Goal: Task Accomplishment & Management: Use online tool/utility

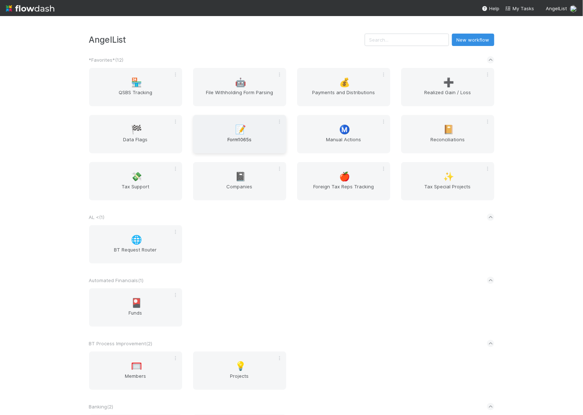
click at [246, 129] on div "📝 Form1065s" at bounding box center [239, 134] width 93 height 38
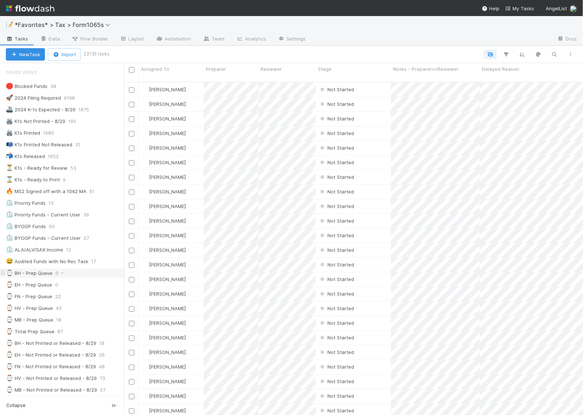
scroll to position [46, 0]
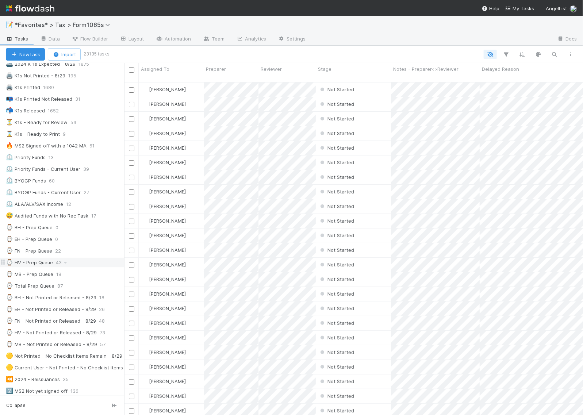
click at [34, 265] on div "⌚ HV - Prep Queue" at bounding box center [29, 262] width 47 height 9
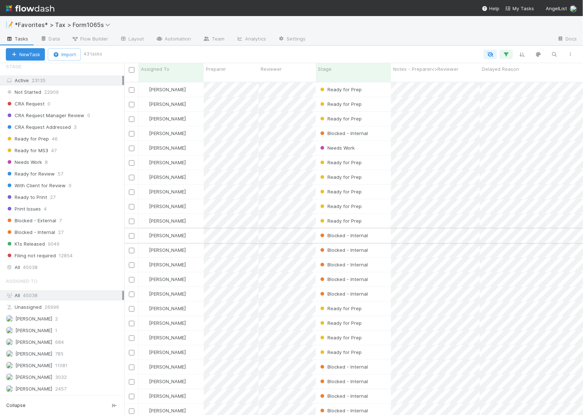
scroll to position [549, 0]
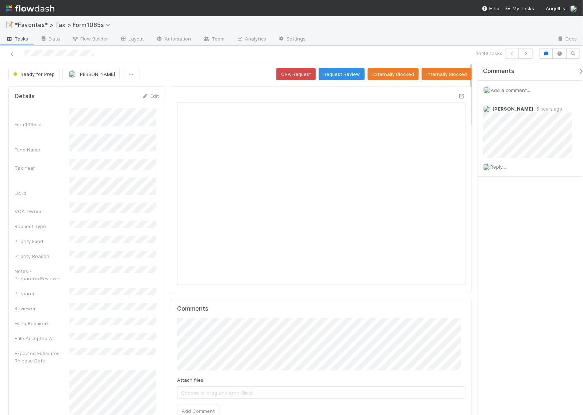
click at [452, 99] on div at bounding box center [458, 97] width 13 height 10
click at [458, 99] on icon at bounding box center [461, 96] width 7 height 5
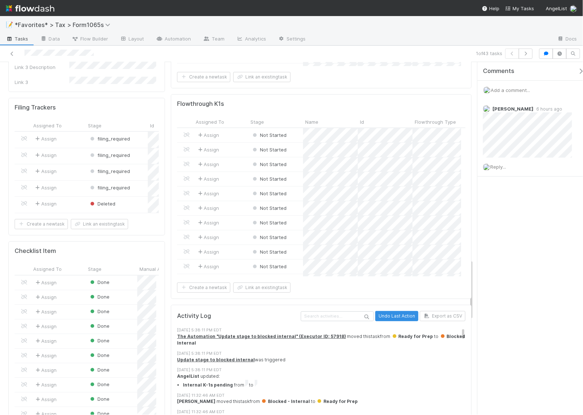
scroll to position [1186, 0]
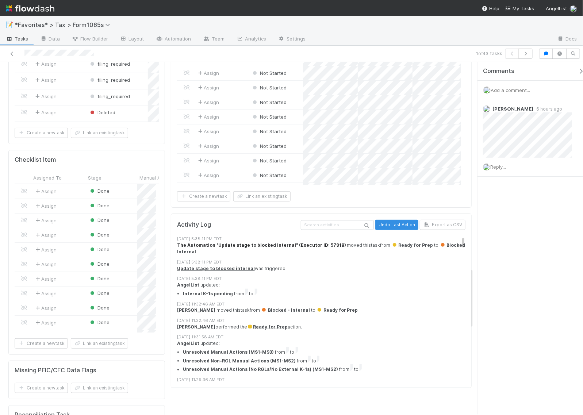
click at [272, 247] on strong "The Automation "Update stage to blocked internal" (Executor ID: 57918)" at bounding box center [261, 244] width 169 height 5
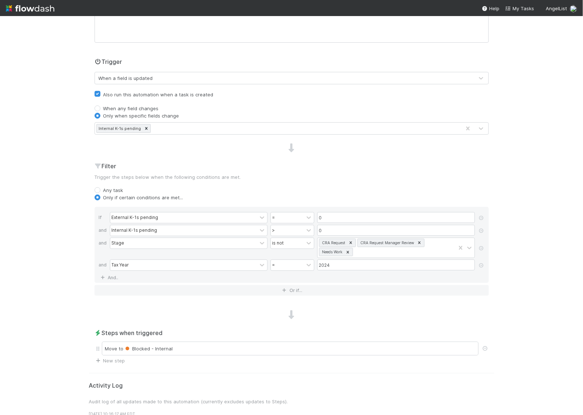
scroll to position [137, 0]
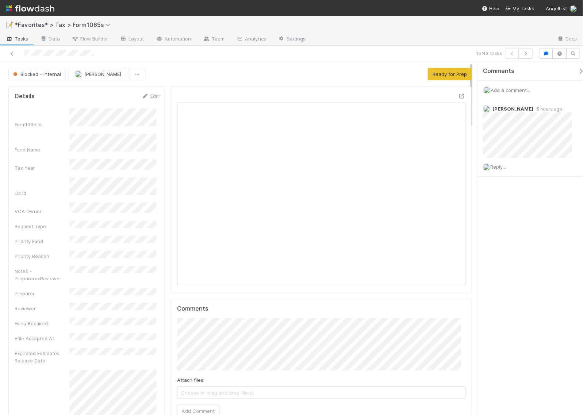
scroll to position [141, 277]
click at [525, 50] on button "button" at bounding box center [526, 54] width 14 height 10
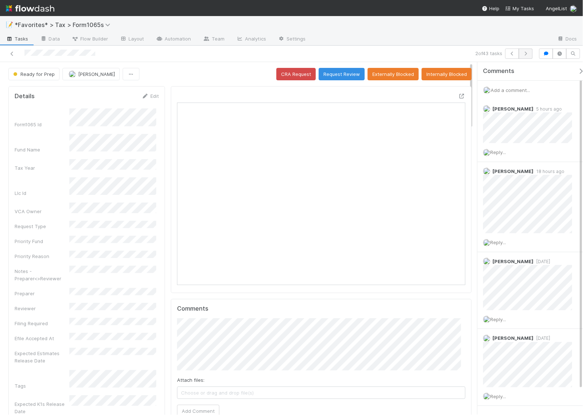
scroll to position [141, 277]
click at [458, 96] on icon at bounding box center [461, 96] width 7 height 5
click at [528, 55] on icon "button" at bounding box center [525, 53] width 7 height 4
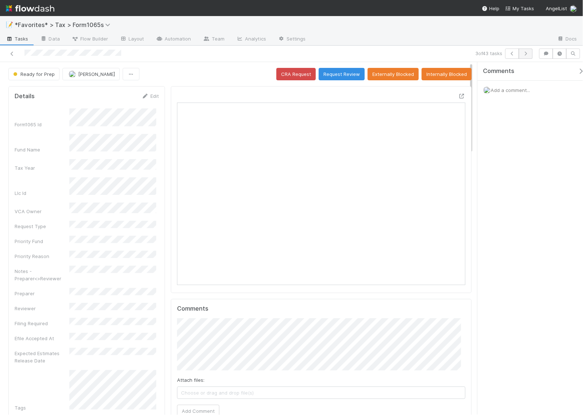
scroll to position [141, 277]
click at [458, 97] on icon at bounding box center [461, 96] width 7 height 5
click at [344, 72] on button "Request Review" at bounding box center [342, 74] width 46 height 12
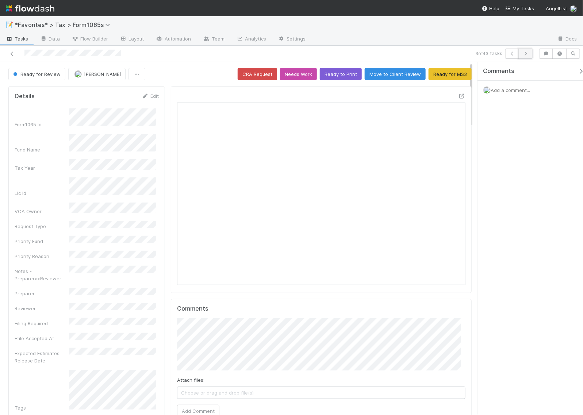
click at [529, 55] on button "button" at bounding box center [526, 54] width 14 height 10
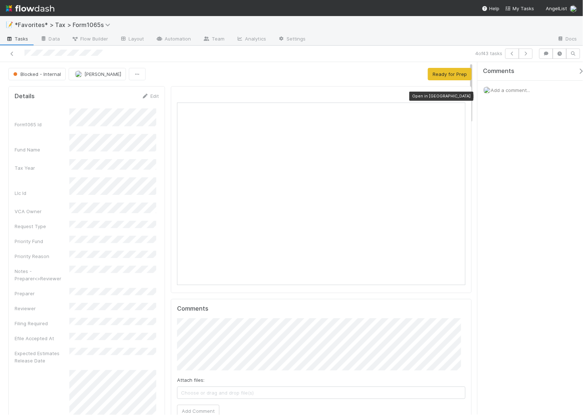
click at [458, 96] on icon at bounding box center [461, 96] width 7 height 5
click at [502, 90] on span "Add a comment..." at bounding box center [509, 90] width 39 height 6
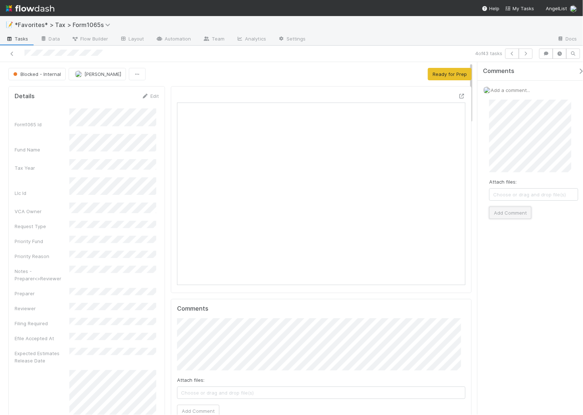
click at [518, 214] on button "Add Comment" at bounding box center [510, 213] width 42 height 12
click at [527, 55] on icon "button" at bounding box center [525, 53] width 7 height 4
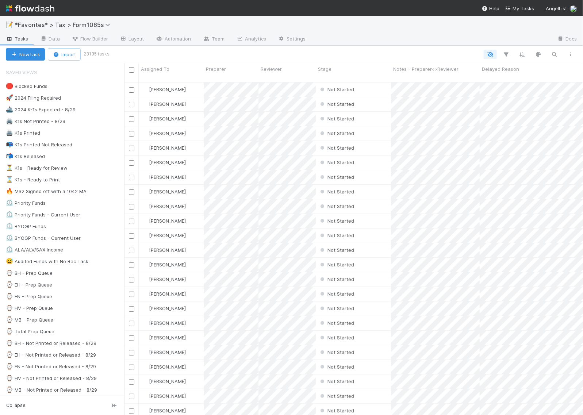
scroll to position [332, 452]
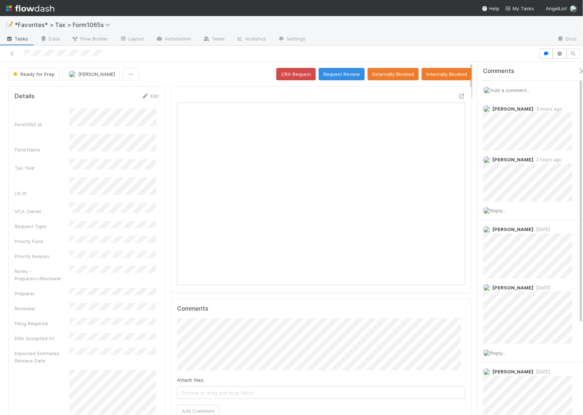
scroll to position [141, 135]
click at [503, 210] on span "Reply..." at bounding box center [498, 211] width 16 height 6
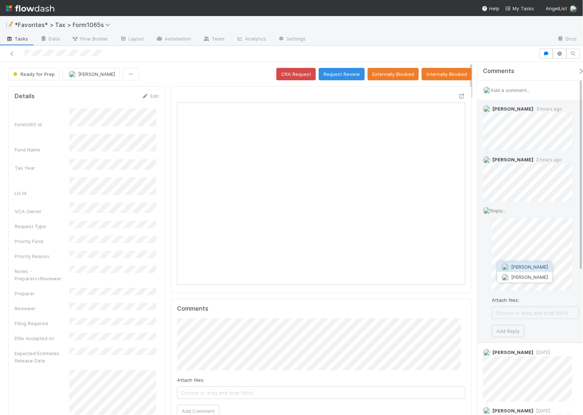
click at [506, 265] on img "button" at bounding box center [504, 266] width 7 height 7
click at [491, 269] on div "Reply... Attach files: Choose or drag and drop file(s) Add Reply" at bounding box center [530, 272] width 107 height 142
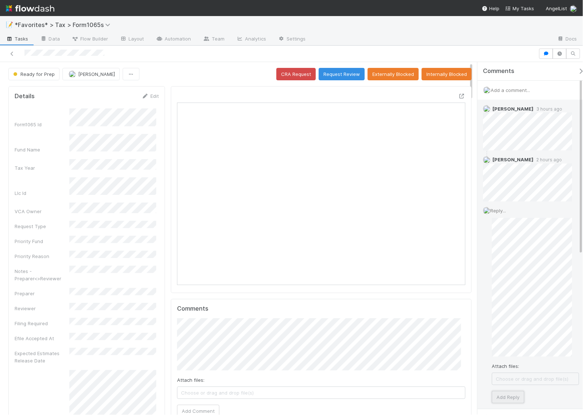
click at [512, 396] on button "Add Reply" at bounding box center [508, 397] width 32 height 12
click at [565, 213] on icon at bounding box center [568, 211] width 7 height 5
drag, startPoint x: 114, startPoint y: 55, endPoint x: 25, endPoint y: 57, distance: 89.4
click at [25, 57] on div at bounding box center [269, 54] width 532 height 10
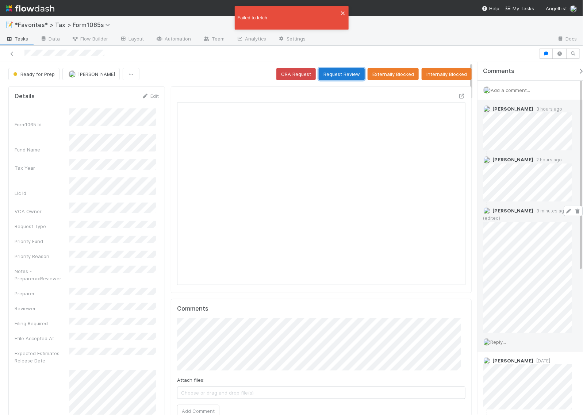
click at [330, 73] on button "Request Review" at bounding box center [342, 74] width 46 height 12
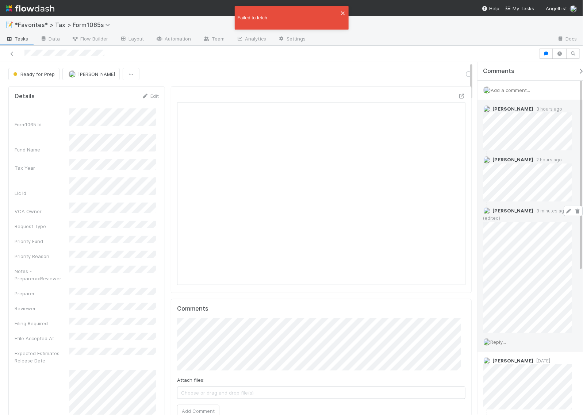
drag, startPoint x: 268, startPoint y: 62, endPoint x: 176, endPoint y: 23, distance: 100.7
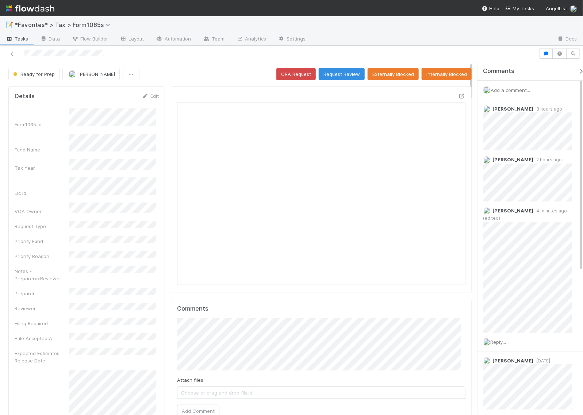
scroll to position [141, 277]
click at [332, 75] on button "Request Review" at bounding box center [342, 74] width 46 height 12
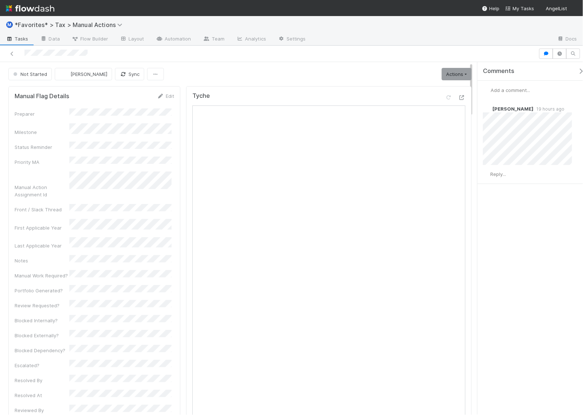
click at [495, 220] on div "Comments Add a comment... [PERSON_NAME] 19 hours ago Reply..." at bounding box center [533, 141] width 112 height 158
click at [503, 224] on div "Comments Add a comment... [PERSON_NAME] 19 hours ago Reply..." at bounding box center [529, 238] width 105 height 353
click at [548, 241] on div "Comments Add a comment... Helen Vo 19 hours ago Reply..." at bounding box center [529, 238] width 105 height 353
click at [458, 99] on icon at bounding box center [461, 97] width 7 height 5
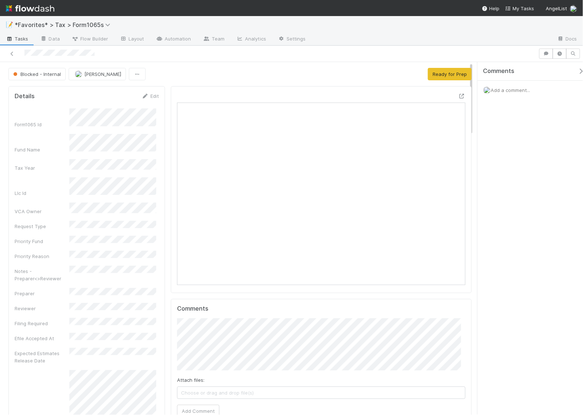
scroll to position [141, 277]
click at [501, 91] on span "Add a comment..." at bounding box center [509, 90] width 39 height 6
click at [528, 205] on div "Attach files: Choose or drag and drop file(s) Add Comment" at bounding box center [533, 159] width 89 height 119
click at [520, 214] on button "Add Comment" at bounding box center [510, 213] width 42 height 12
